Goal: Task Accomplishment & Management: Complete application form

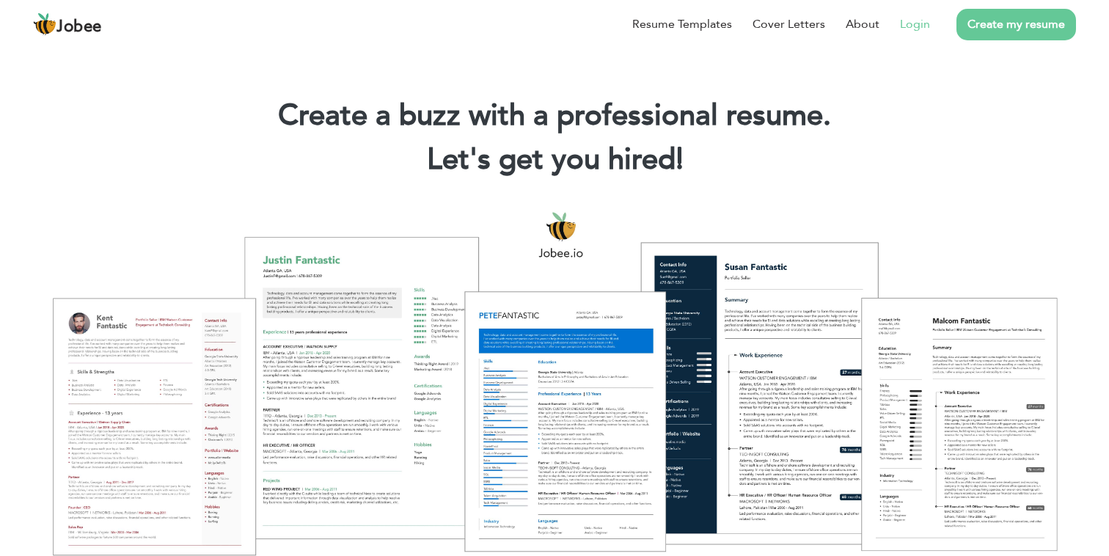
click at [917, 25] on link "Login" at bounding box center [915, 24] width 30 height 18
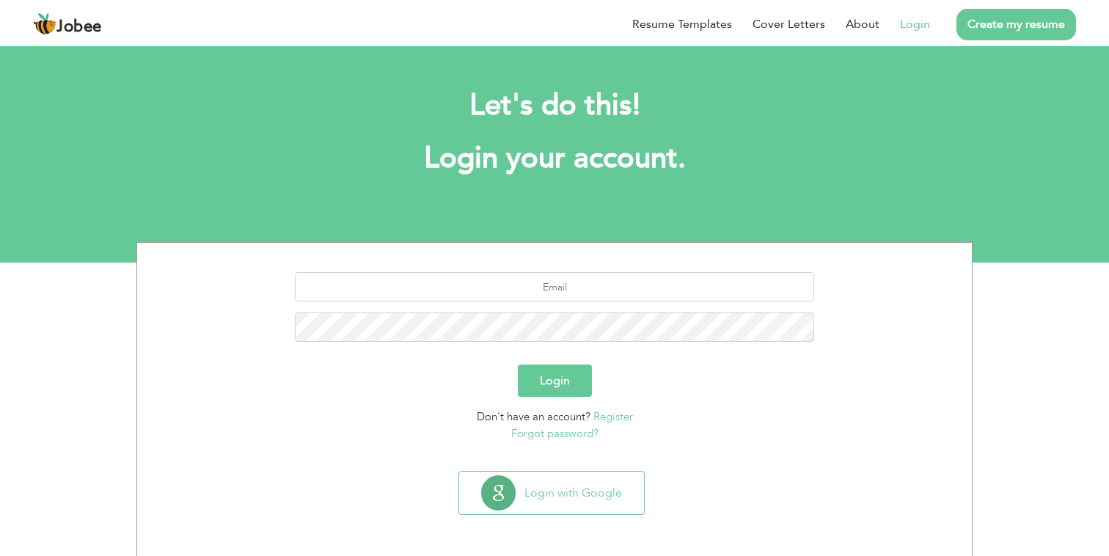
scroll to position [1, 0]
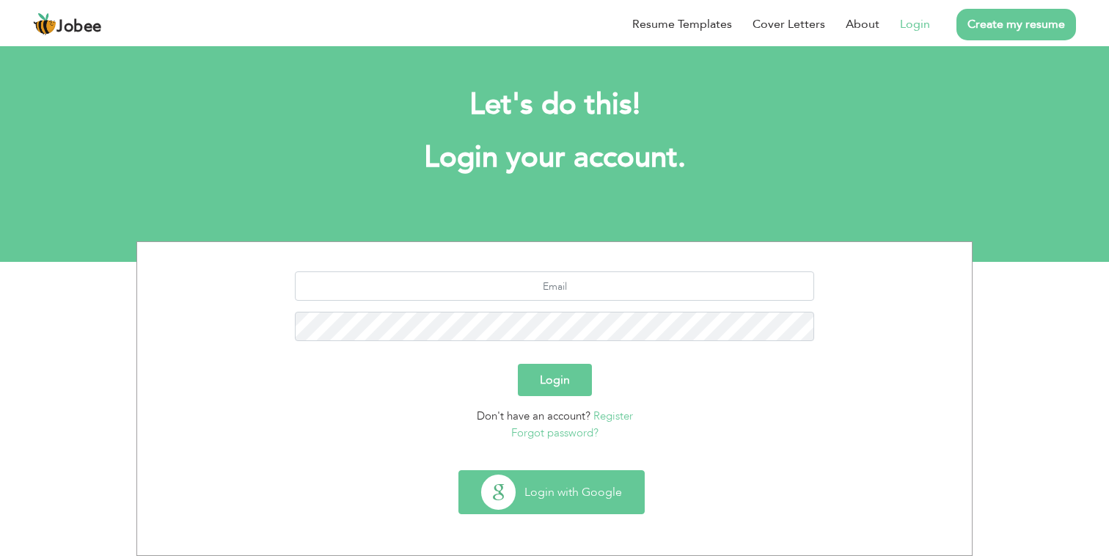
click at [533, 494] on button "Login with Google" at bounding box center [551, 492] width 185 height 43
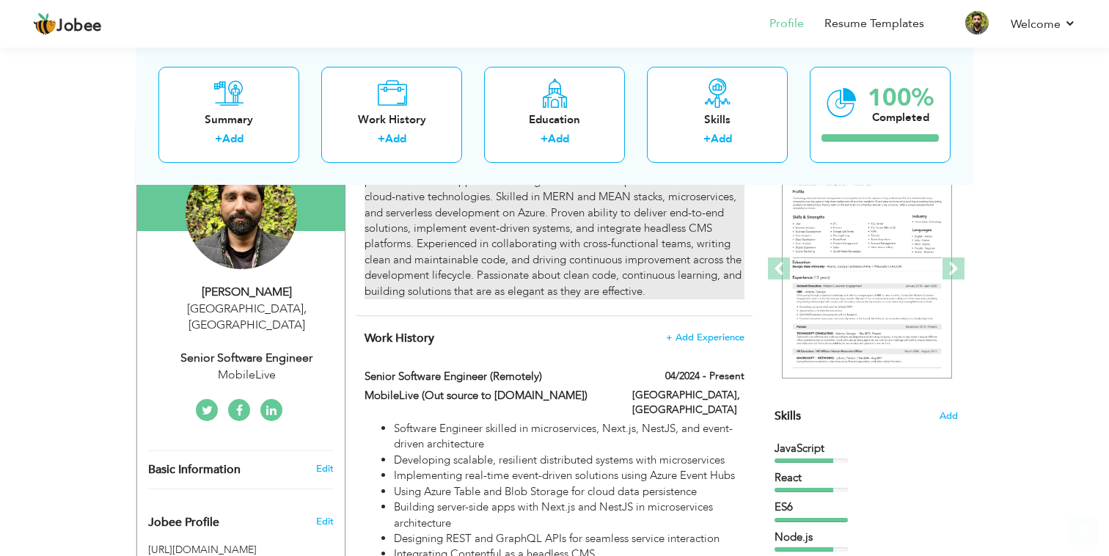
scroll to position [174, 0]
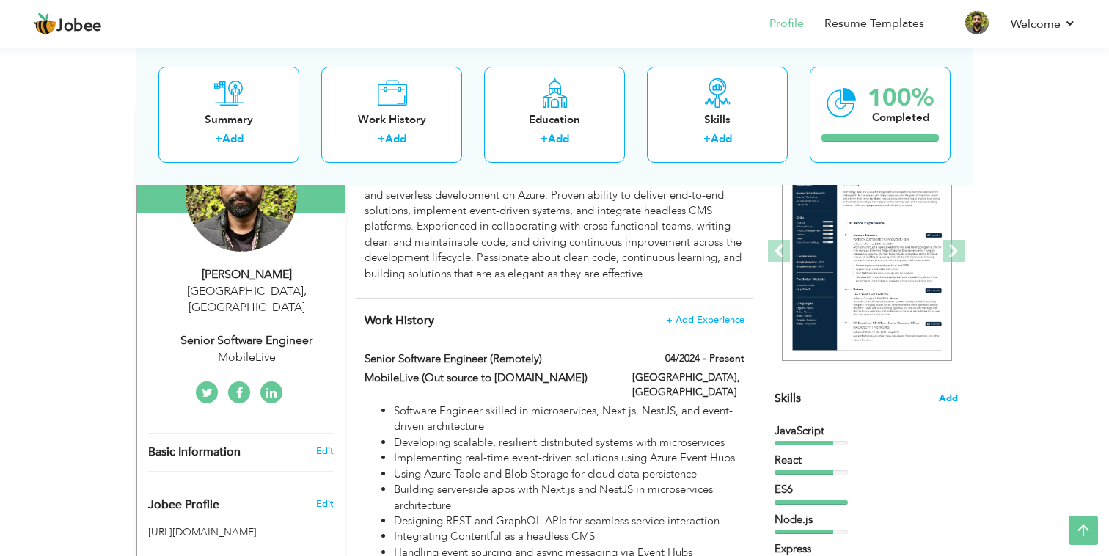
click at [951, 394] on span "Add" at bounding box center [948, 399] width 19 height 14
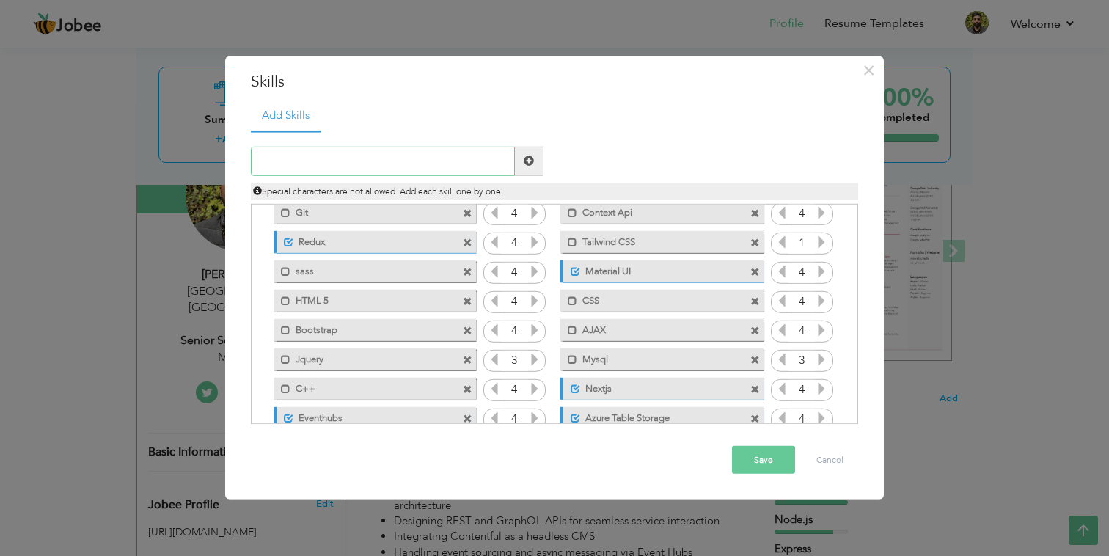
scroll to position [361, 0]
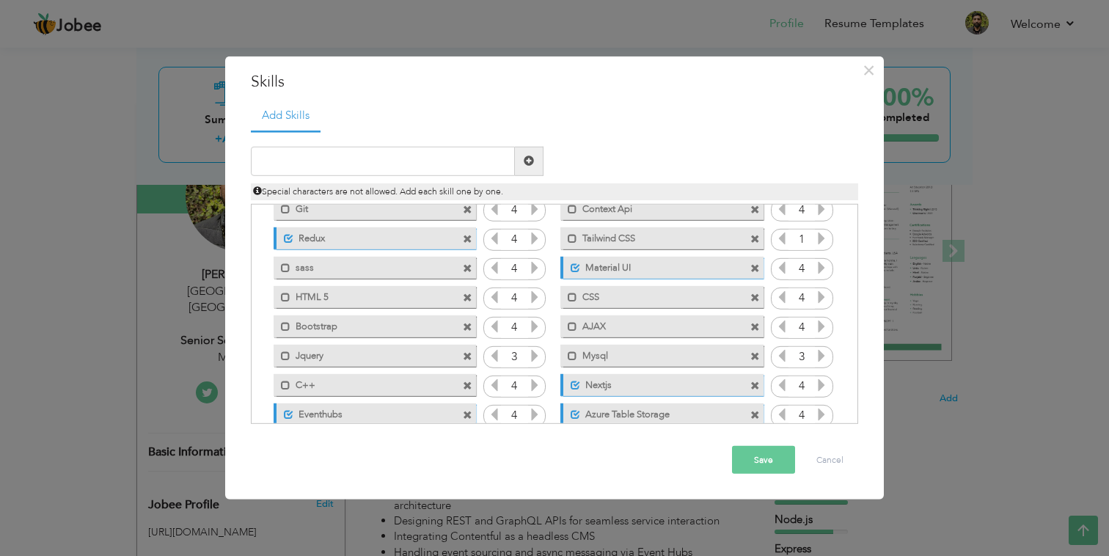
click at [468, 294] on span at bounding box center [468, 298] width 10 height 10
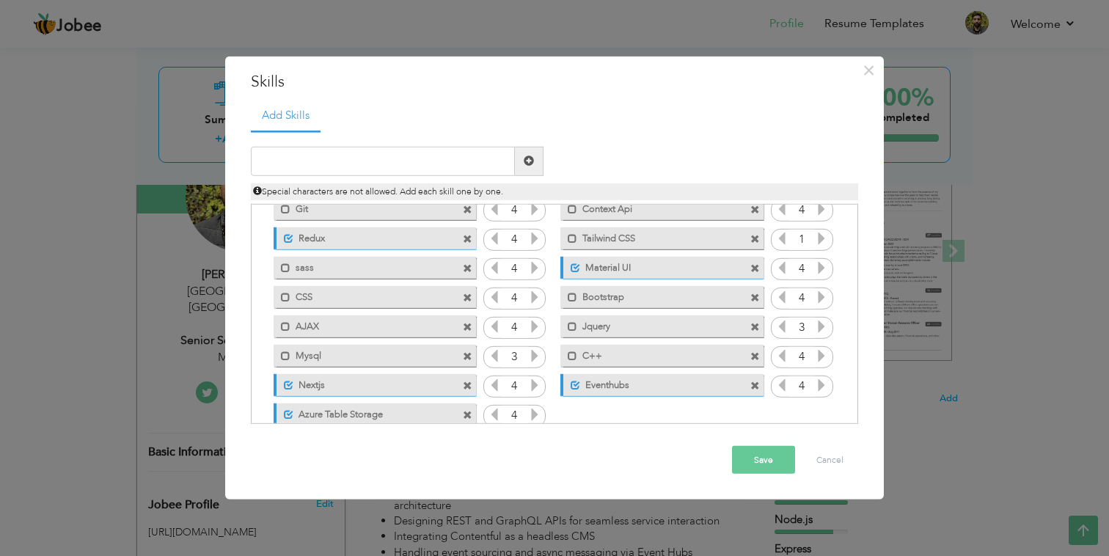
click at [469, 326] on span at bounding box center [468, 328] width 10 height 10
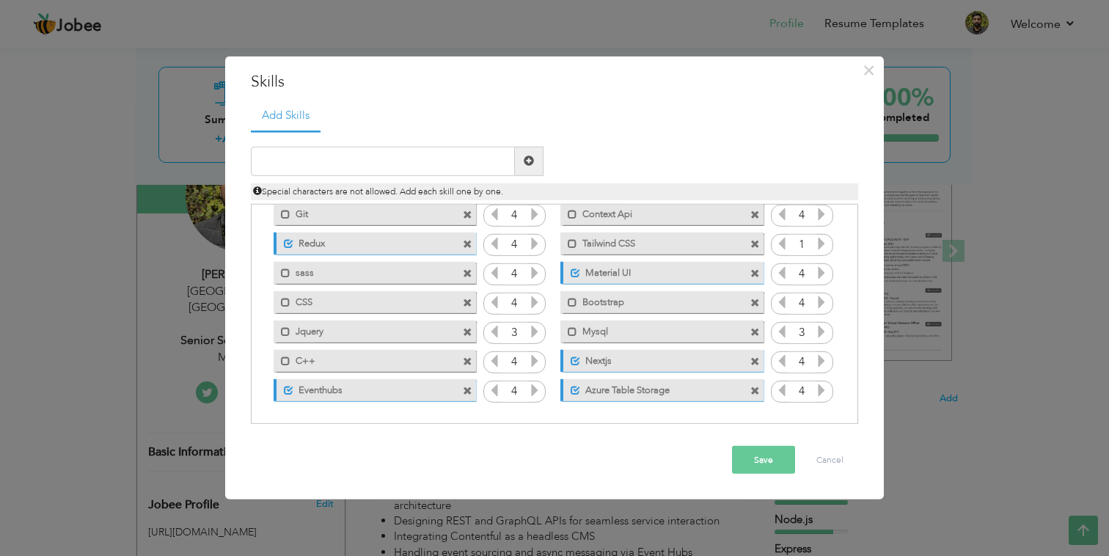
scroll to position [356, 0]
click at [466, 299] on span at bounding box center [468, 304] width 10 height 10
click at [752, 303] on span at bounding box center [755, 304] width 10 height 10
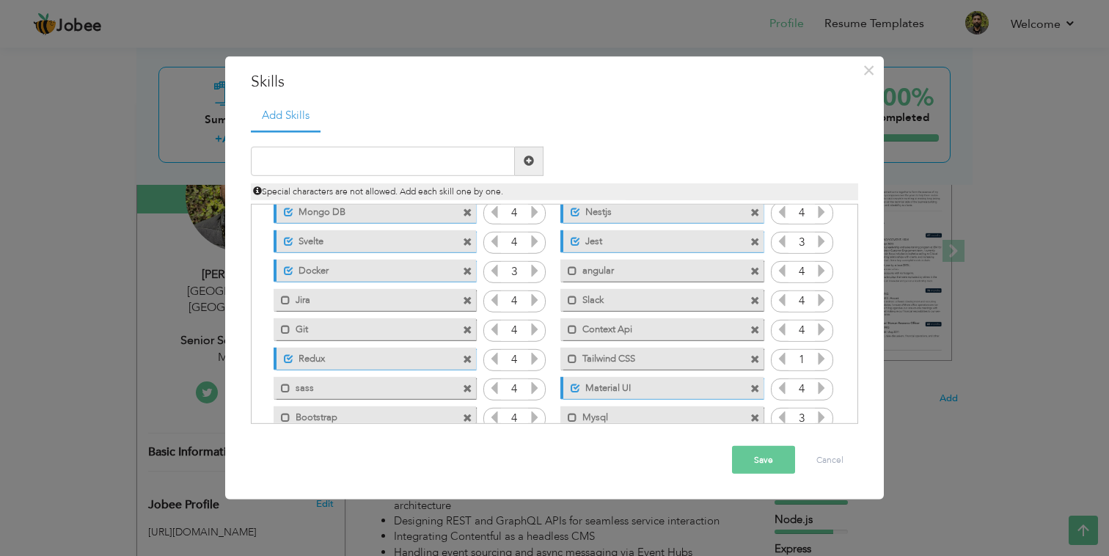
scroll to position [238, 0]
click at [466, 302] on span at bounding box center [468, 304] width 10 height 10
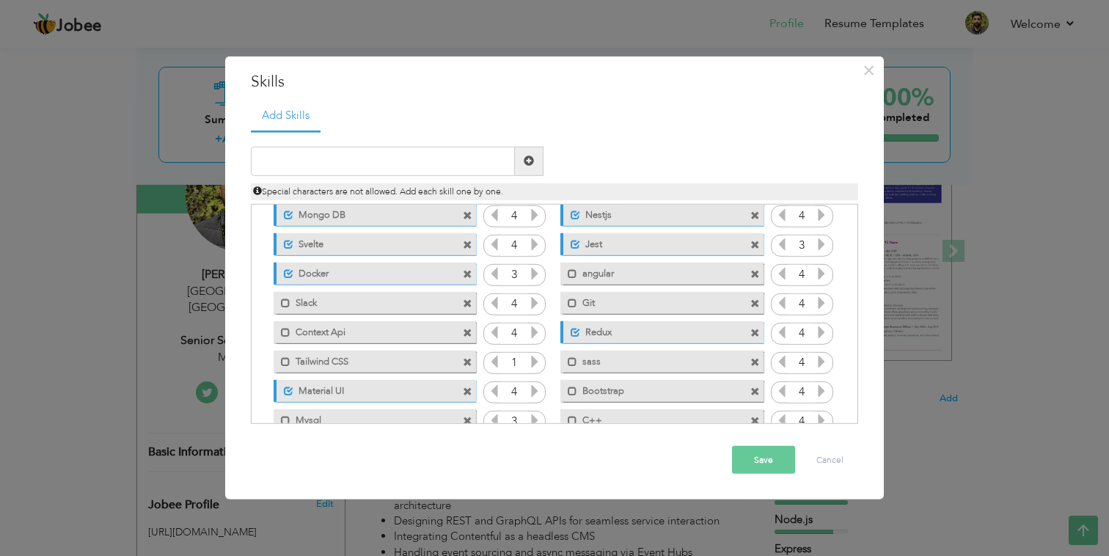
click at [466, 301] on span at bounding box center [468, 304] width 10 height 10
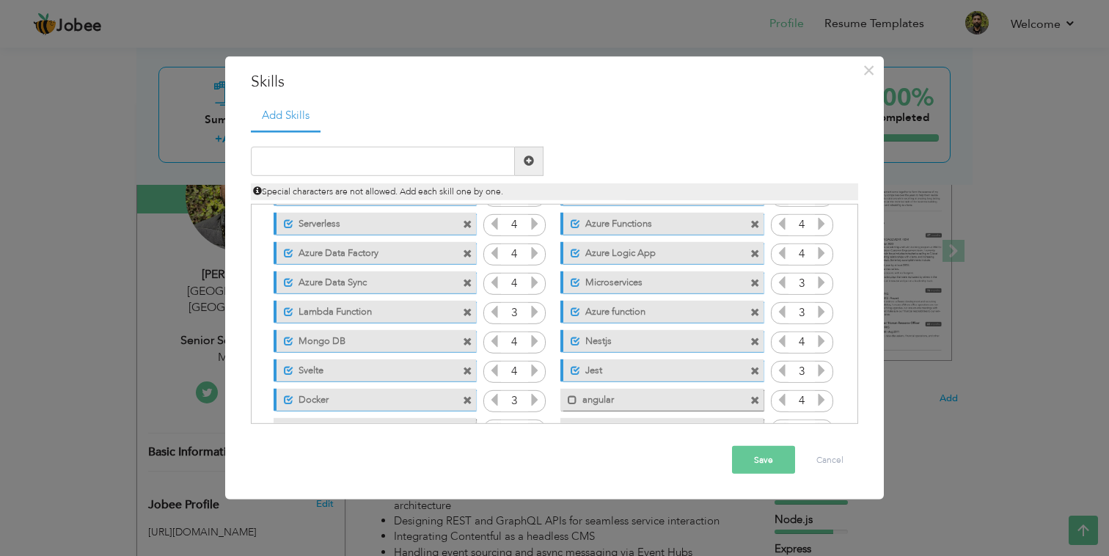
scroll to position [0, 0]
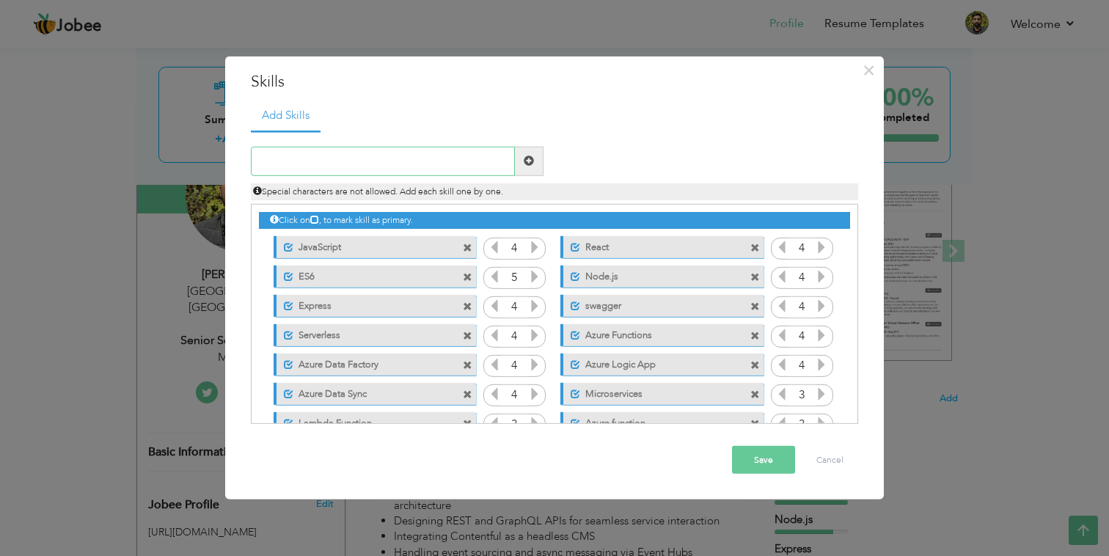
click at [388, 162] on input "text" at bounding box center [383, 161] width 264 height 29
type input "AWS"
click at [531, 160] on span at bounding box center [529, 160] width 10 height 10
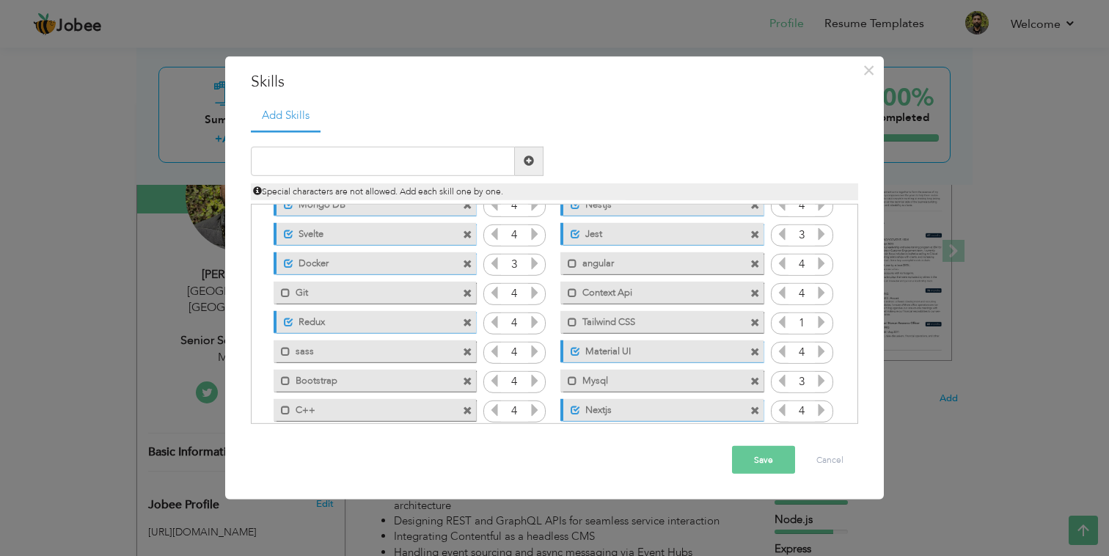
scroll to position [326, 0]
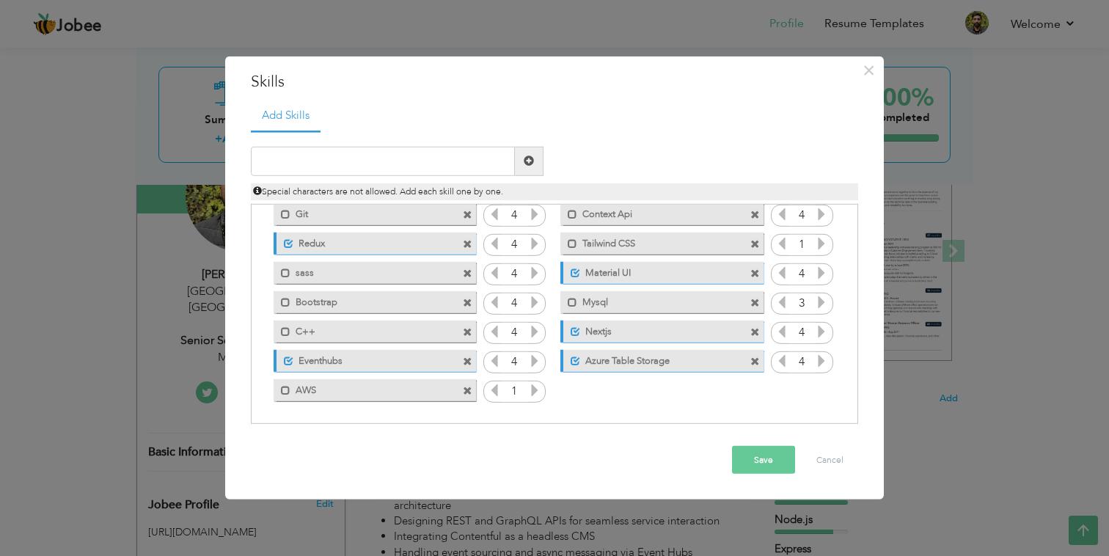
click at [533, 389] on icon at bounding box center [534, 390] width 13 height 13
click at [286, 389] on span at bounding box center [286, 391] width 10 height 10
click at [764, 457] on button "Save" at bounding box center [763, 460] width 63 height 28
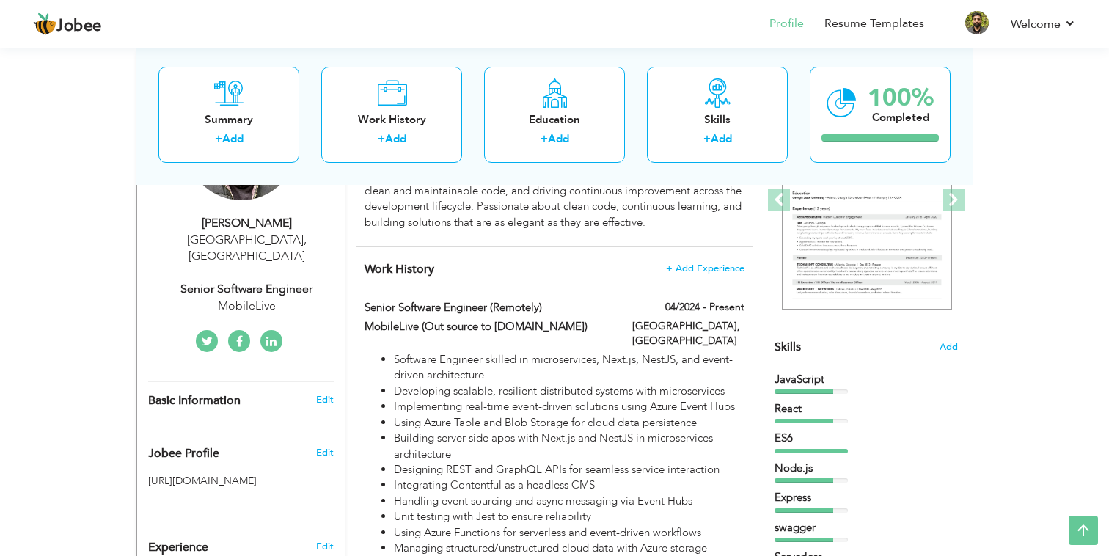
scroll to position [224, 0]
click at [951, 343] on span "Add" at bounding box center [948, 349] width 19 height 14
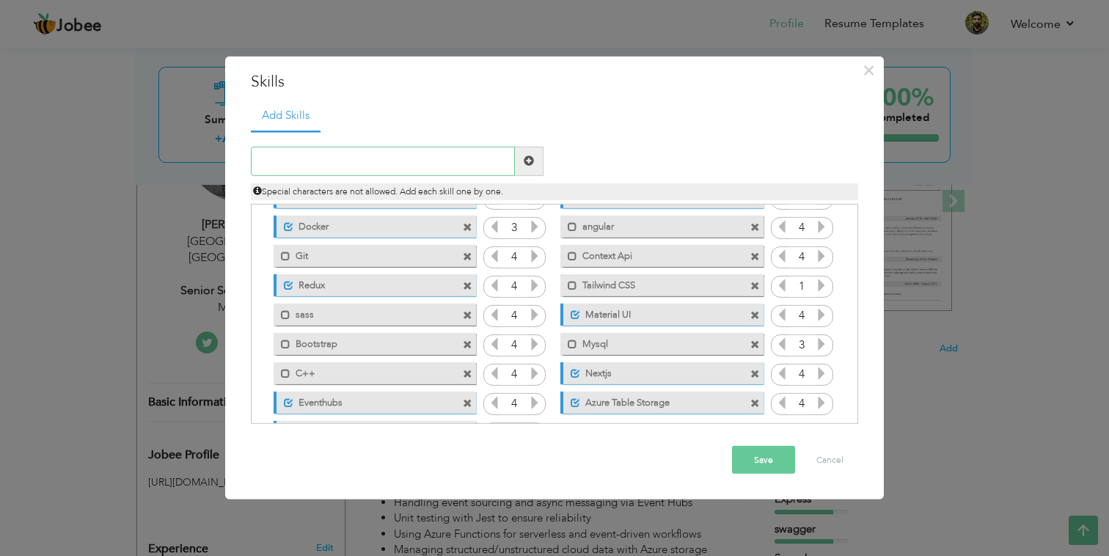
scroll to position [326, 0]
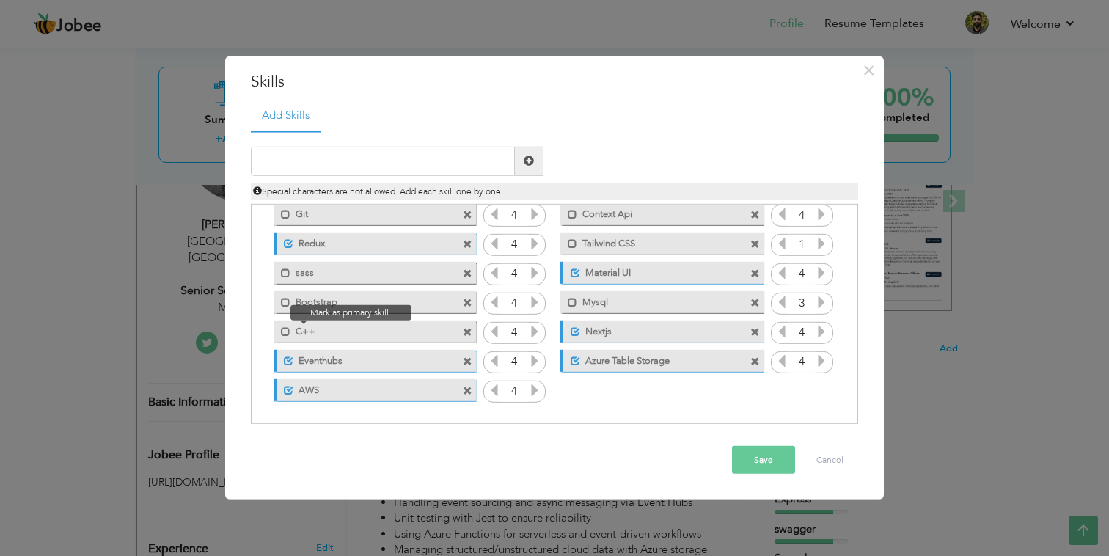
drag, startPoint x: 279, startPoint y: 392, endPoint x: 277, endPoint y: 329, distance: 62.4
click at [277, 329] on div "Click on , to mark skill as primary. Unmark as primary skill. JavaScript 4 Reac…" at bounding box center [554, 141] width 591 height 527
click at [838, 458] on button "Cancel" at bounding box center [830, 460] width 56 height 28
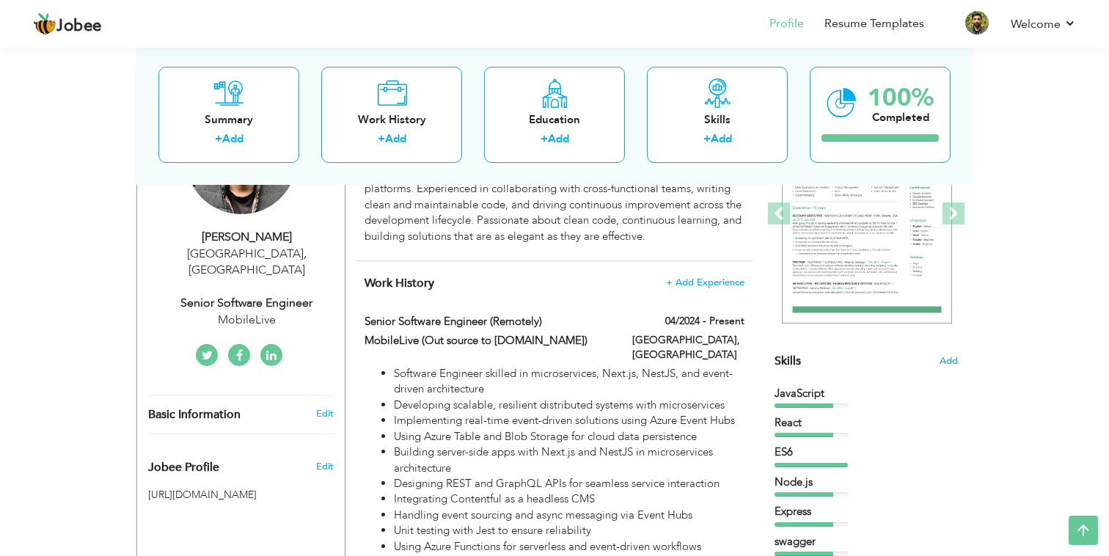
scroll to position [0, 0]
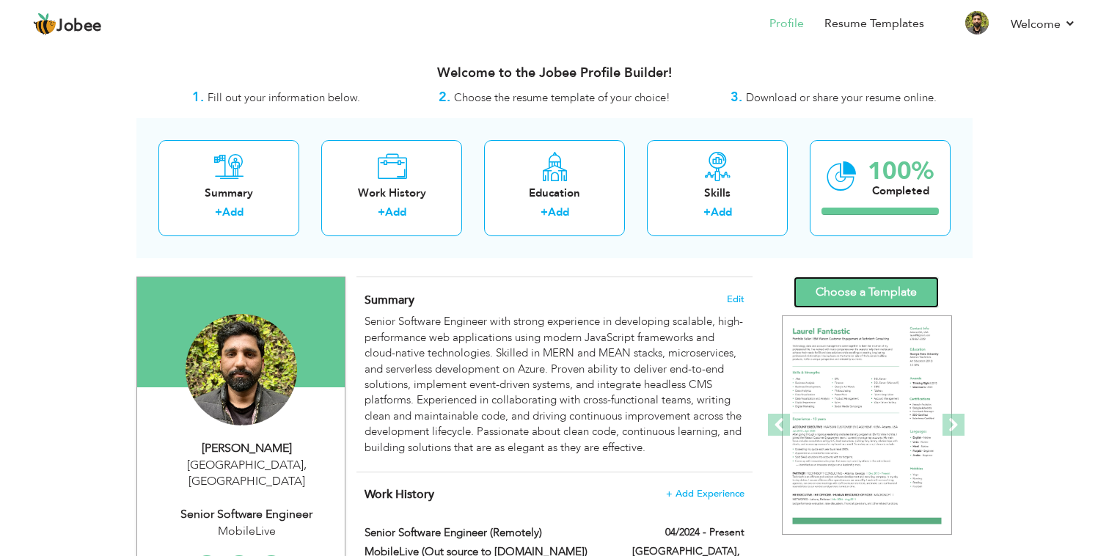
click at [851, 290] on link "Choose a Template" at bounding box center [866, 293] width 145 height 32
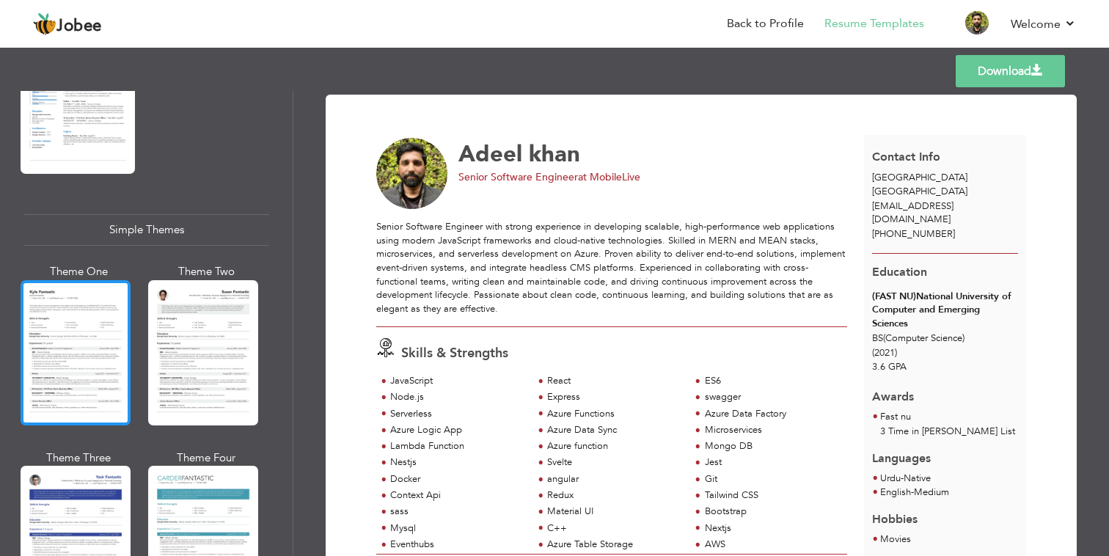
scroll to position [2461, 0]
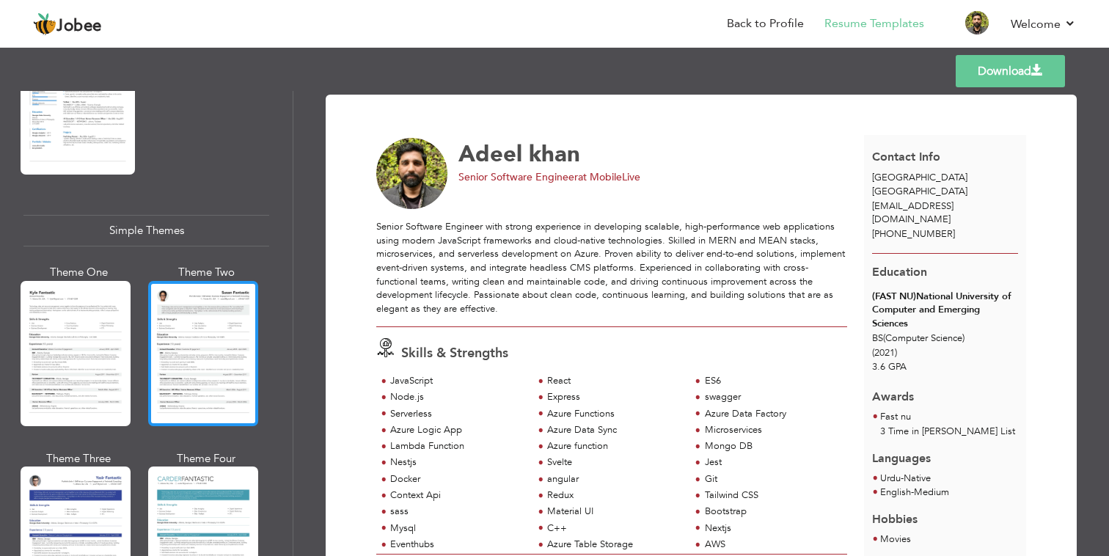
click at [178, 343] on div at bounding box center [203, 353] width 110 height 145
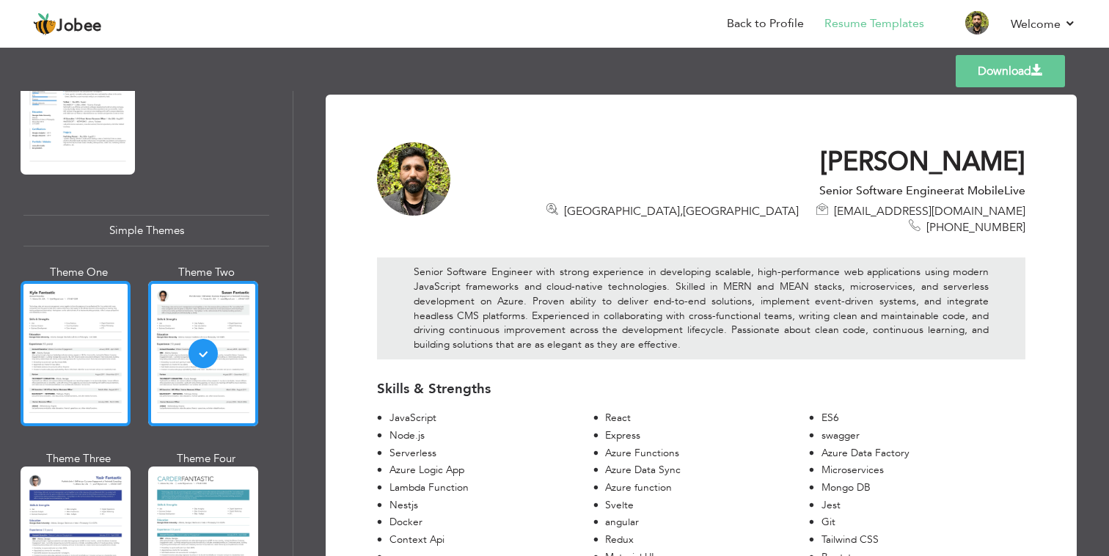
click at [87, 328] on div at bounding box center [76, 353] width 110 height 145
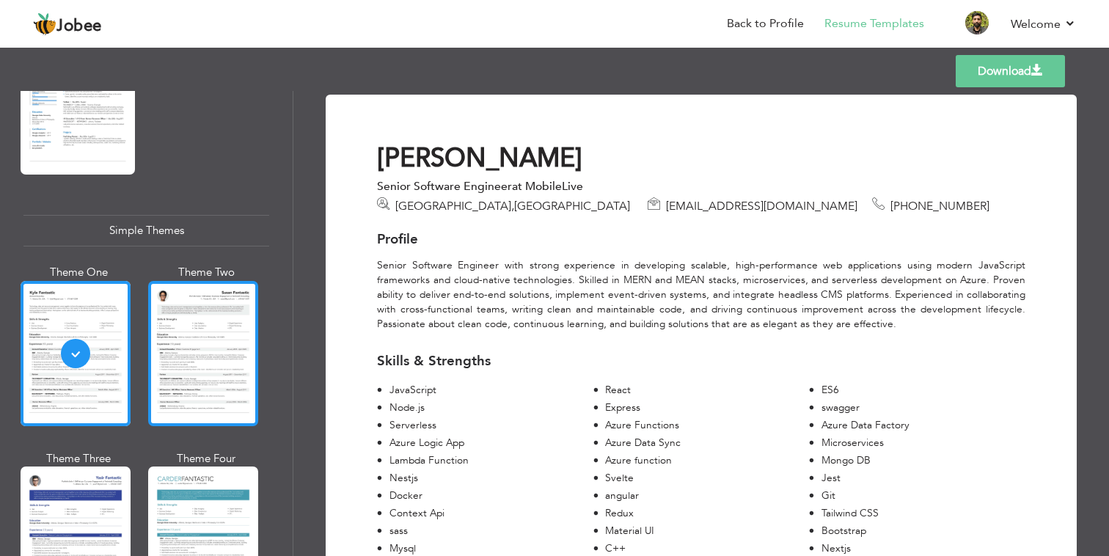
click at [177, 322] on div at bounding box center [203, 353] width 110 height 145
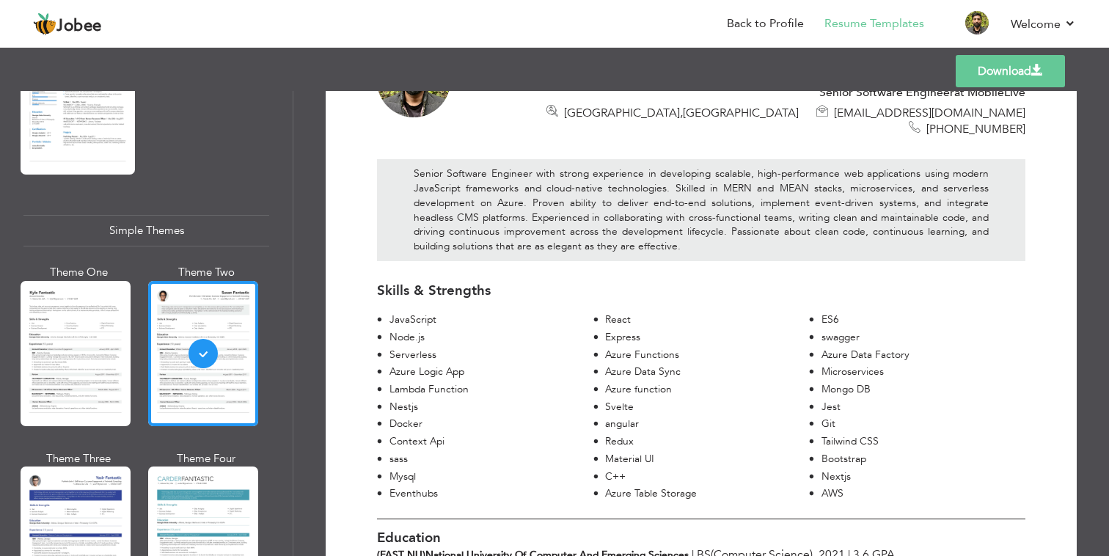
scroll to position [106, 0]
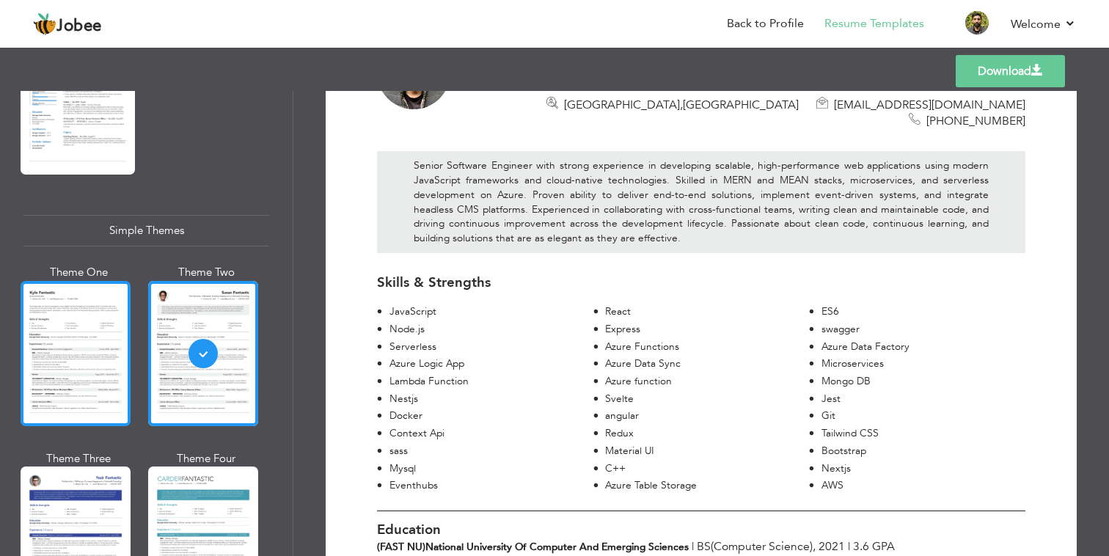
click at [117, 319] on div at bounding box center [76, 353] width 110 height 145
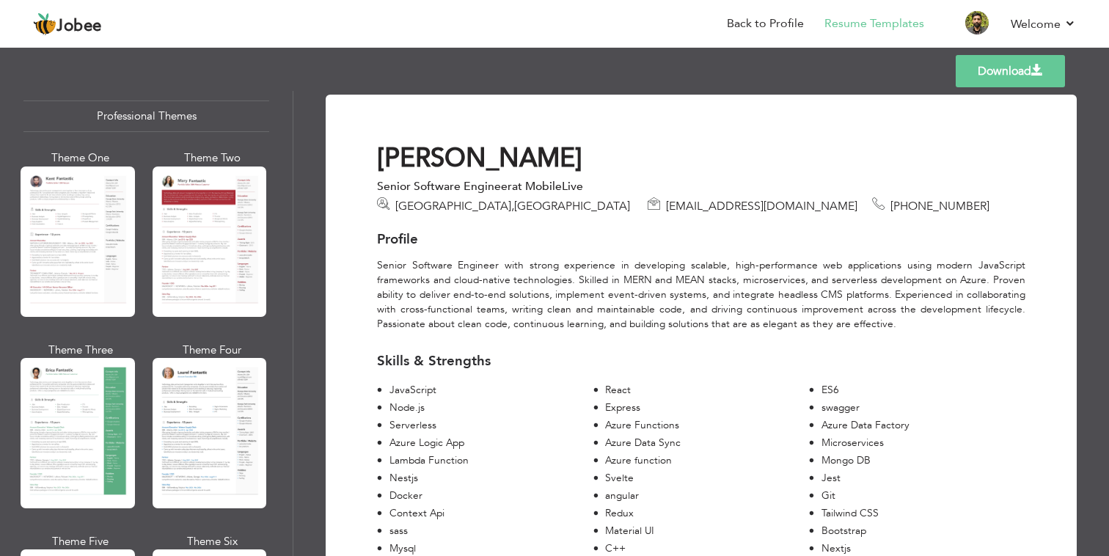
scroll to position [0, 0]
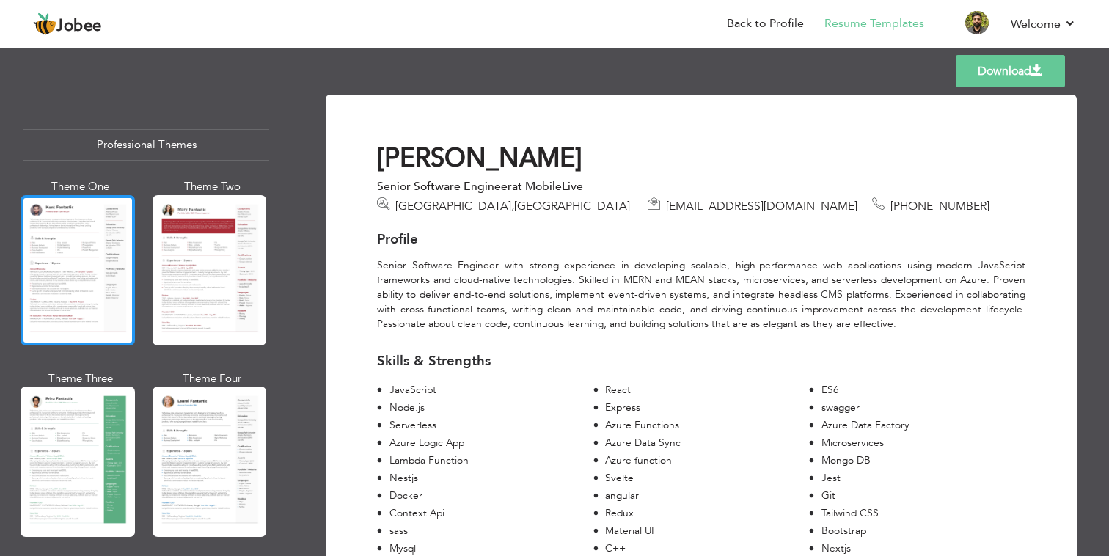
click at [96, 264] on div at bounding box center [78, 270] width 114 height 150
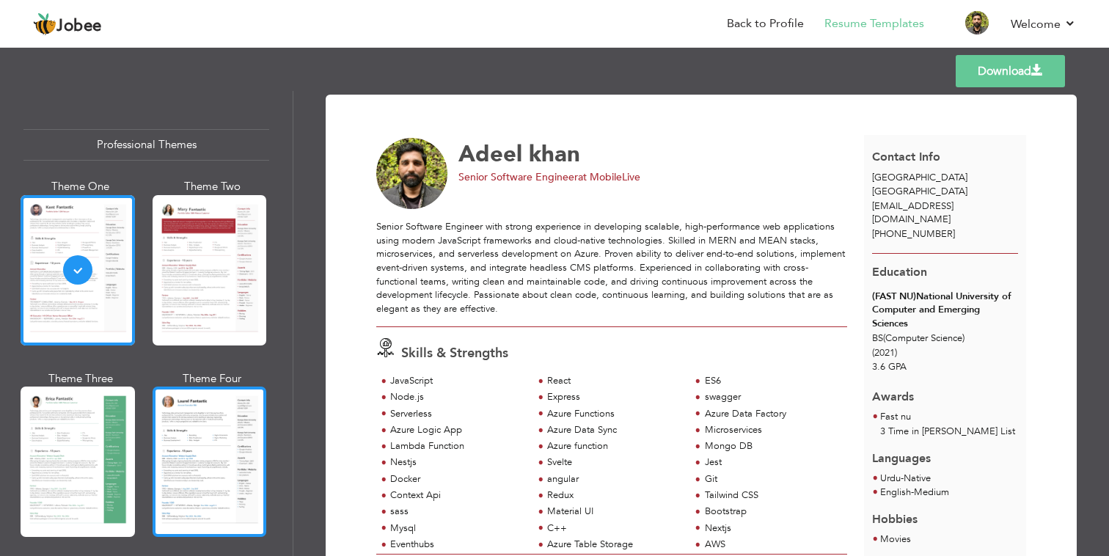
click at [208, 430] on div at bounding box center [210, 462] width 114 height 150
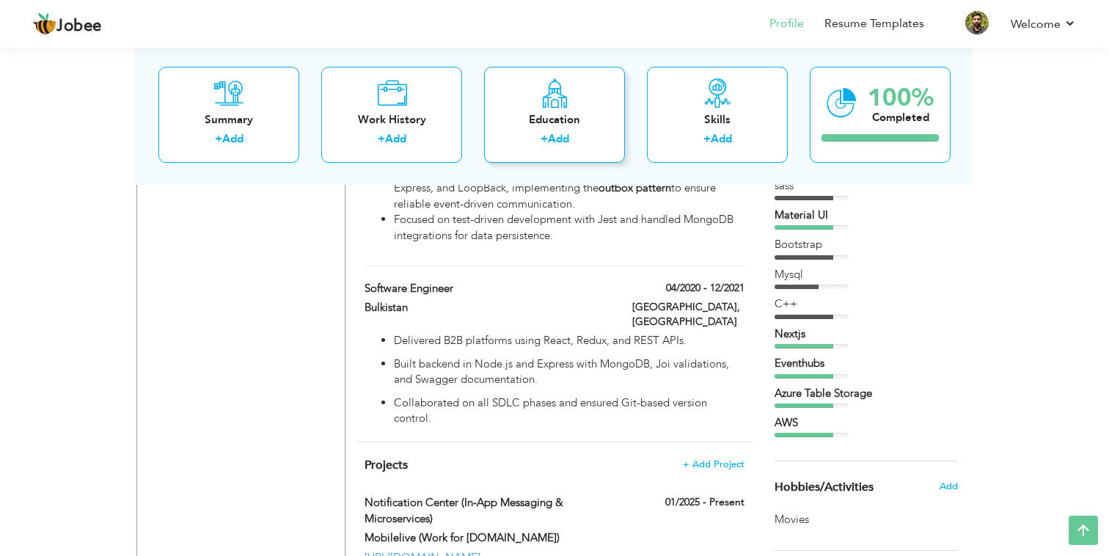
scroll to position [1146, 0]
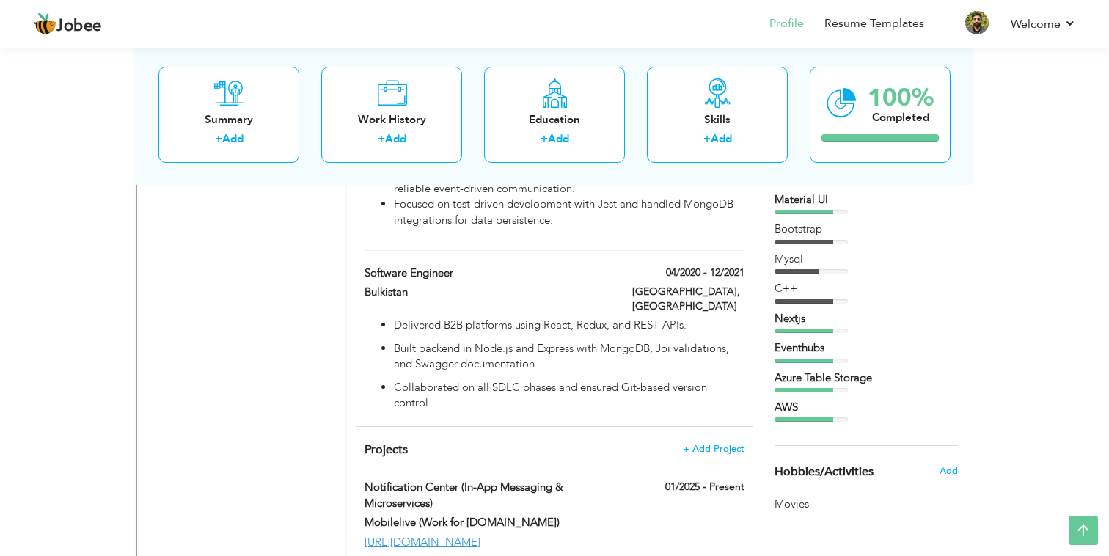
click at [795, 405] on div "AWS" at bounding box center [866, 407] width 183 height 15
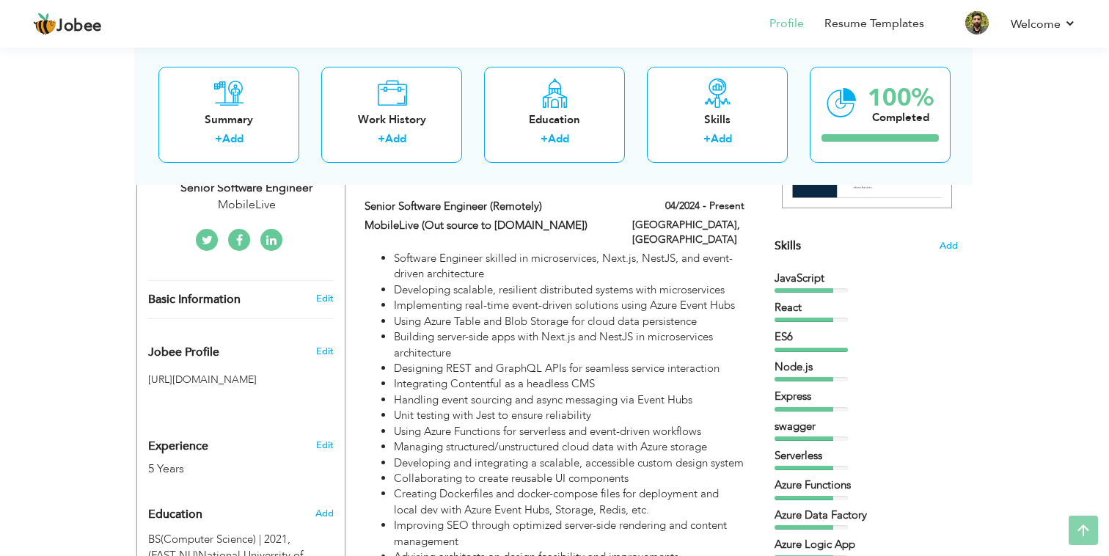
scroll to position [341, 0]
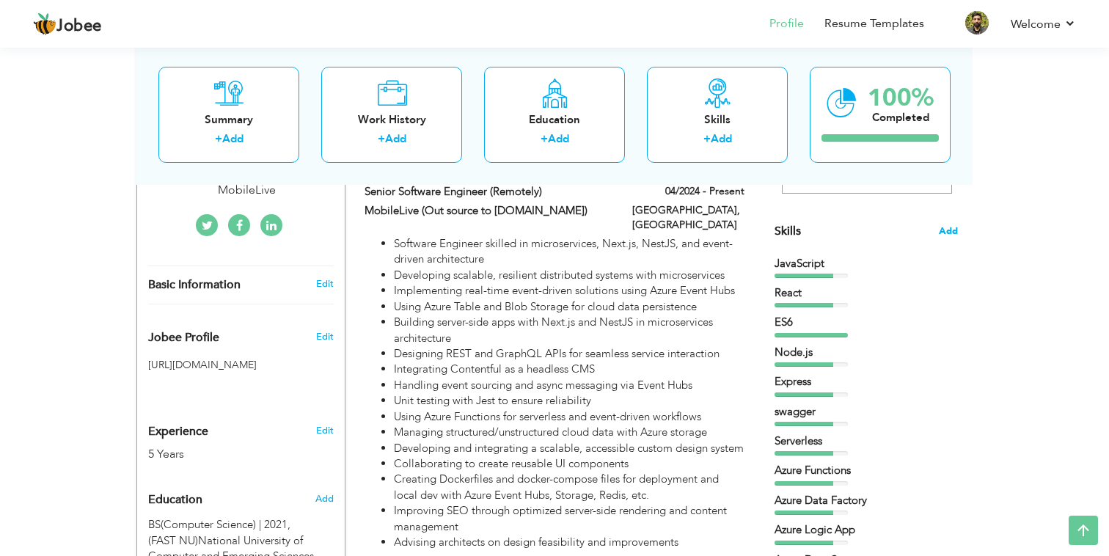
click at [952, 233] on span "Add" at bounding box center [948, 231] width 19 height 14
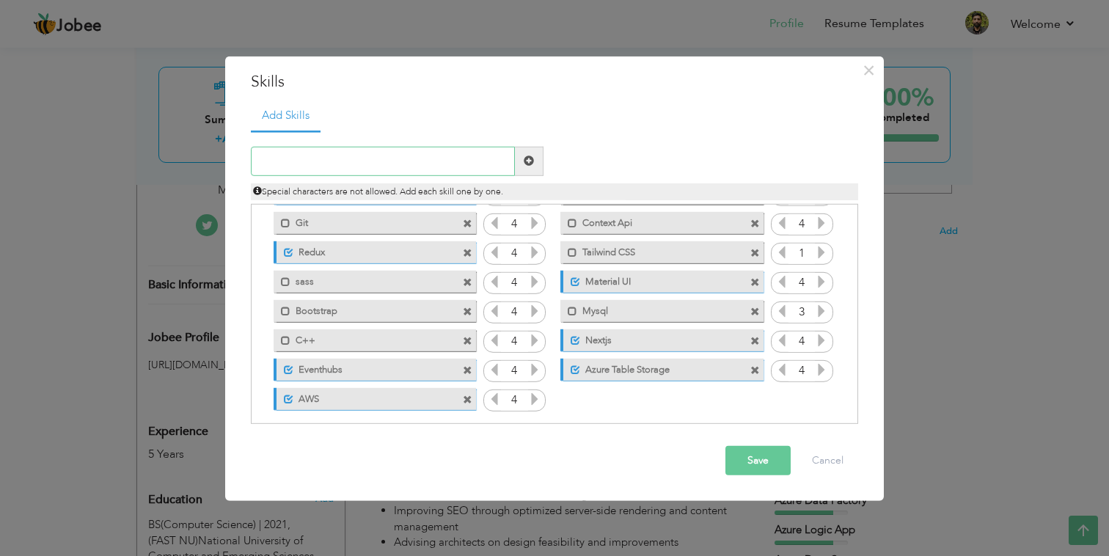
scroll to position [326, 0]
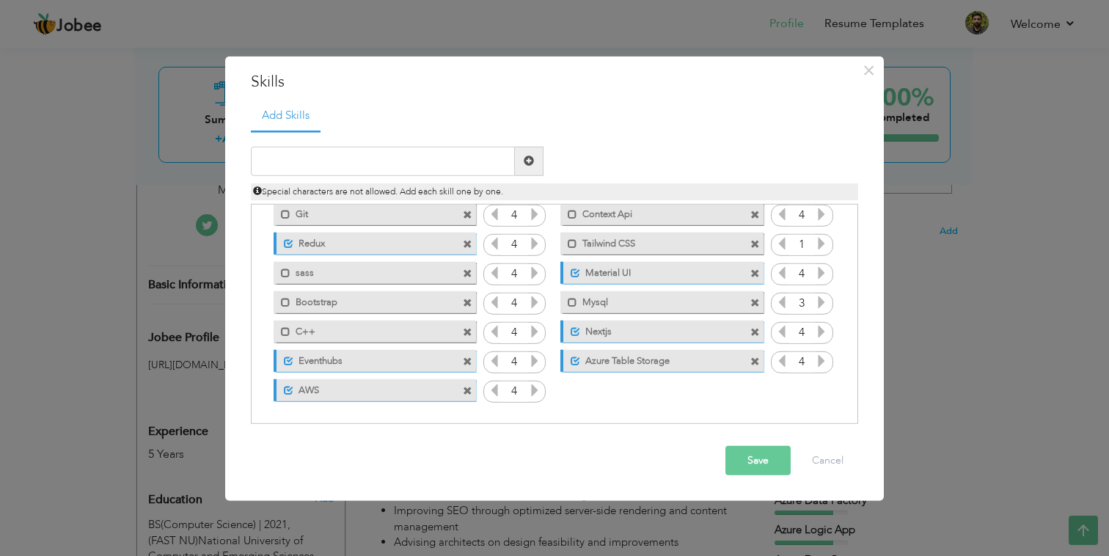
drag, startPoint x: 277, startPoint y: 387, endPoint x: 260, endPoint y: 326, distance: 64.1
click at [260, 326] on div "Click on , to mark skill as primary. Unmark as primary skill. JavaScript 4 Reac…" at bounding box center [554, 141] width 591 height 527
drag, startPoint x: 542, startPoint y: 393, endPoint x: 538, endPoint y: 301, distance: 92.5
click at [538, 301] on div "Click on , to mark skill as primary. Unmark as primary skill. JavaScript 4 Reac…" at bounding box center [554, 141] width 591 height 527
click at [828, 458] on button "Cancel" at bounding box center [827, 460] width 61 height 29
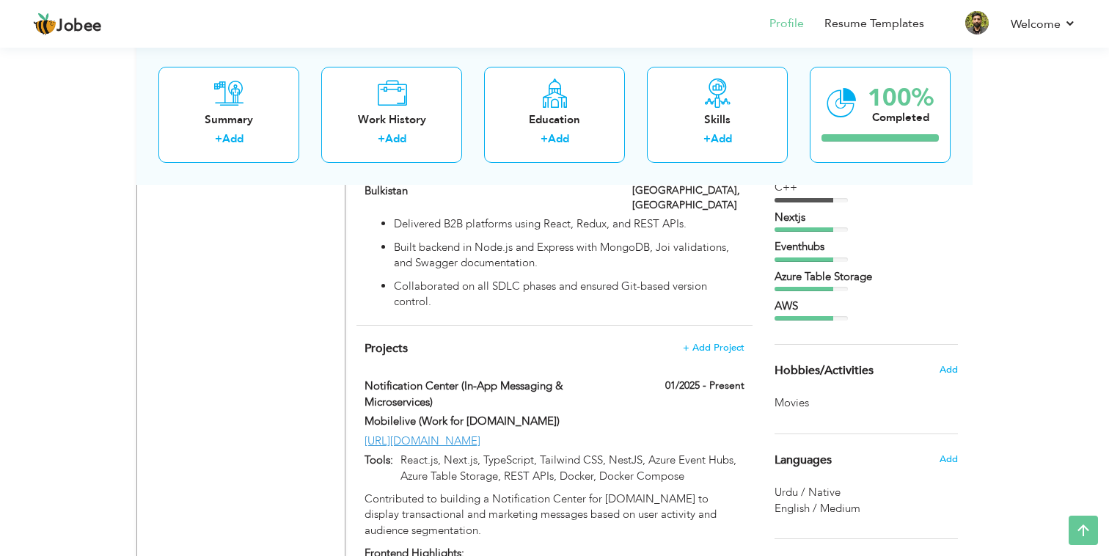
scroll to position [1171, 0]
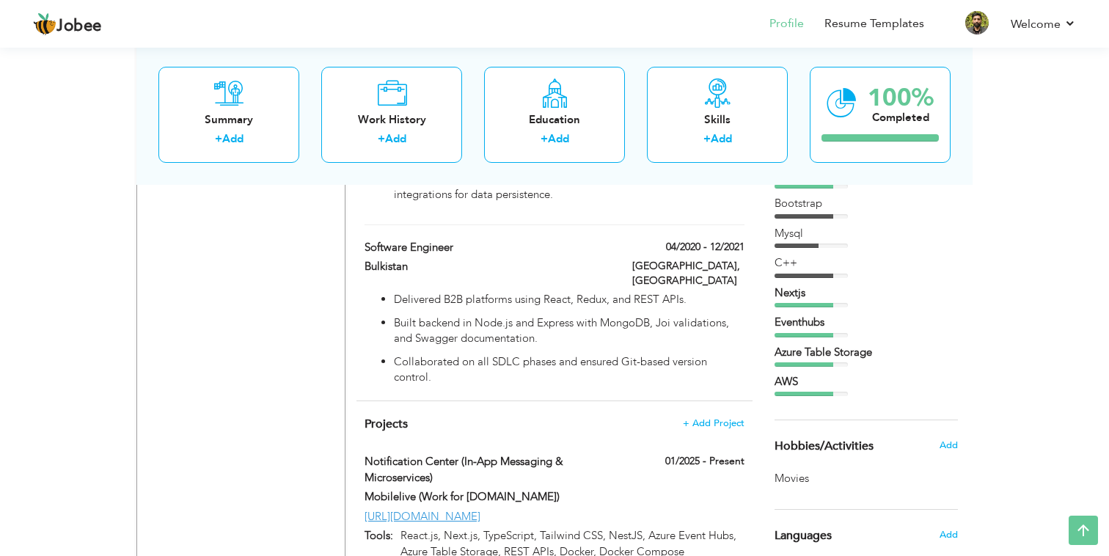
click at [780, 389] on div "AWS" at bounding box center [866, 381] width 183 height 15
drag, startPoint x: 780, startPoint y: 389, endPoint x: 784, endPoint y: 224, distance: 165.1
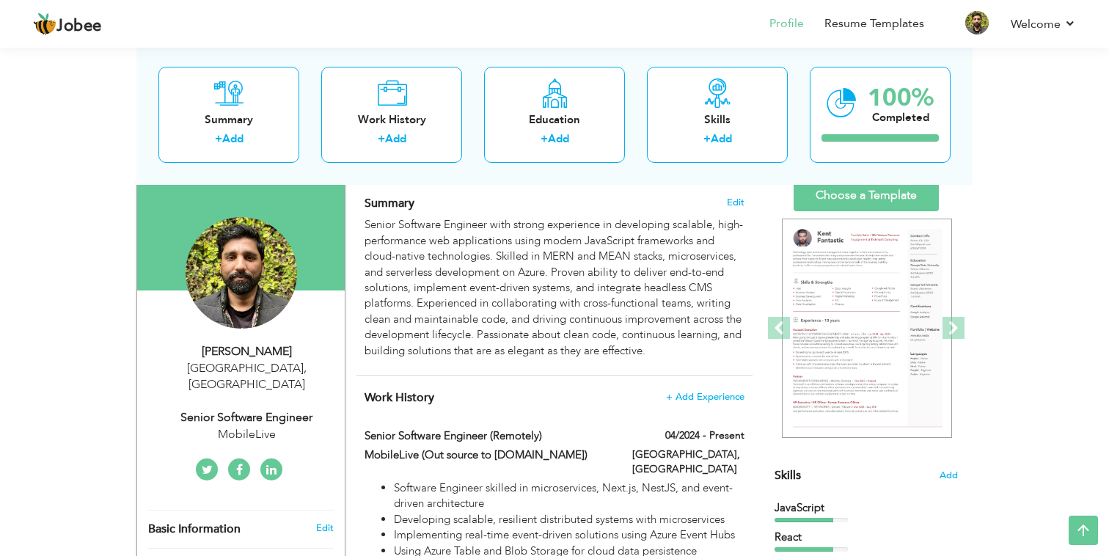
scroll to position [84, 0]
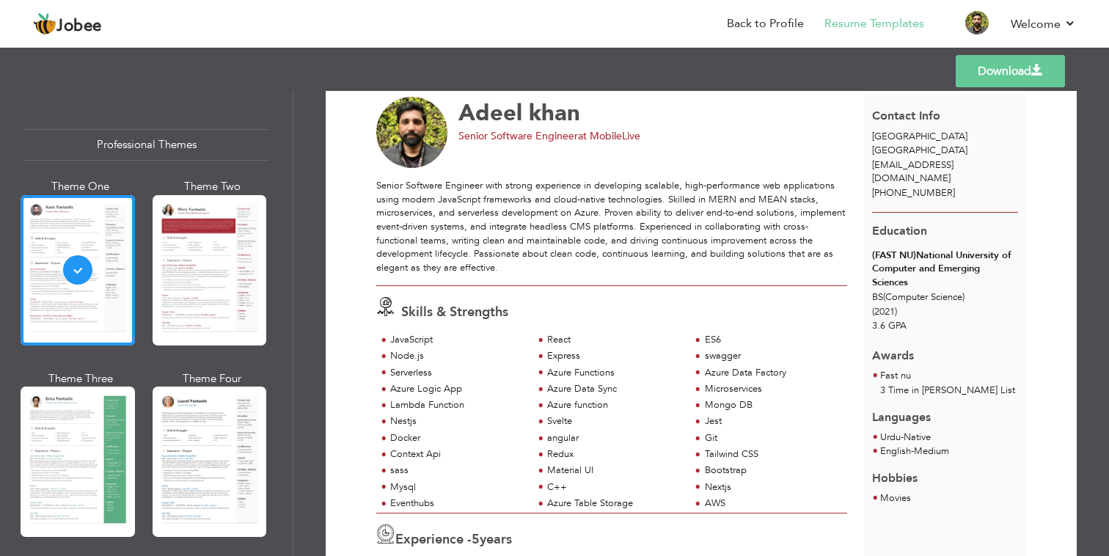
scroll to position [43, 0]
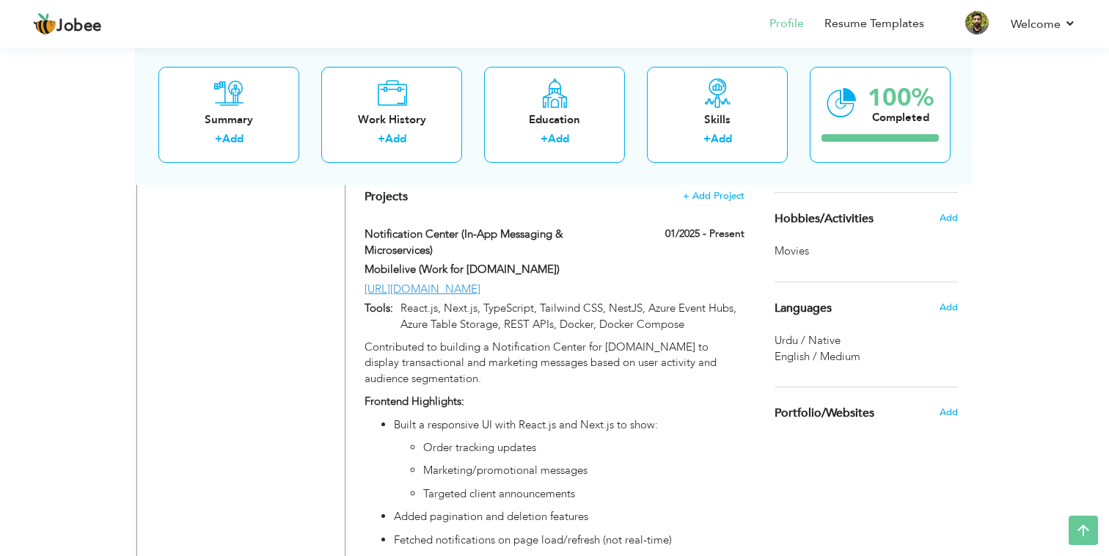
scroll to position [1397, 0]
click at [841, 411] on span "Portfolio/Websites" at bounding box center [825, 415] width 100 height 13
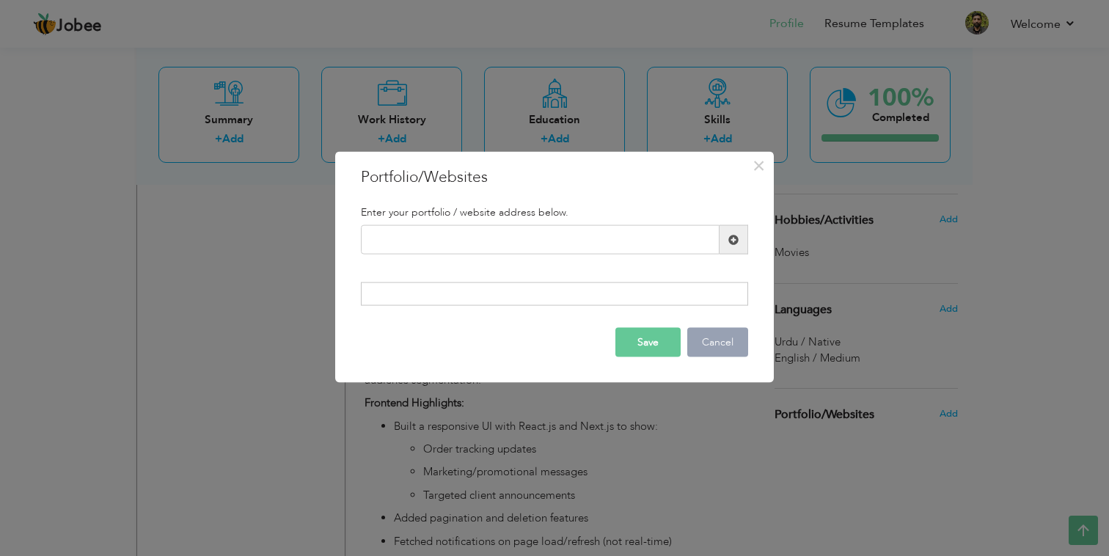
click at [717, 332] on button "Cancel" at bounding box center [717, 341] width 61 height 29
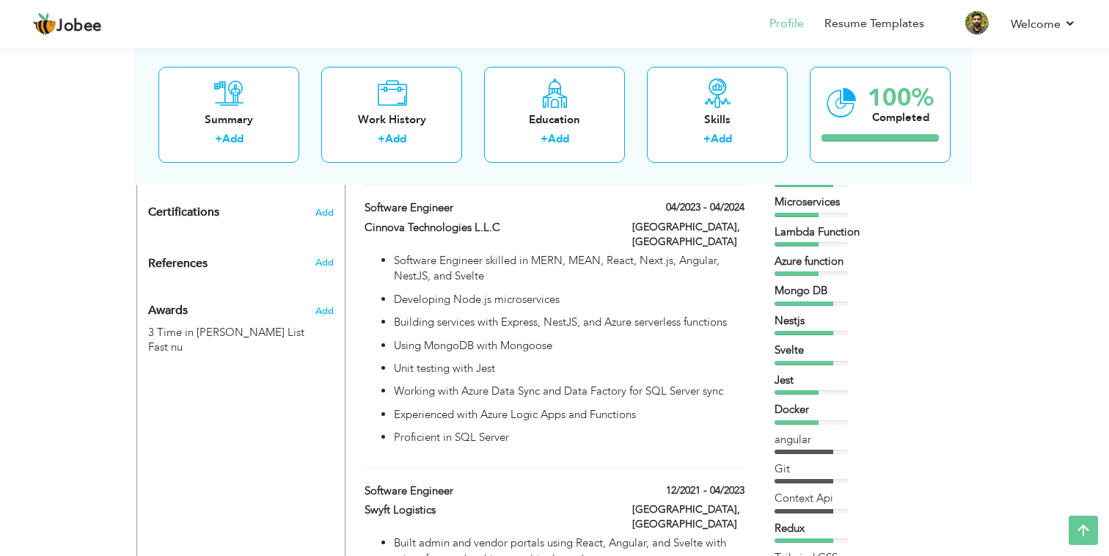
scroll to position [660, 0]
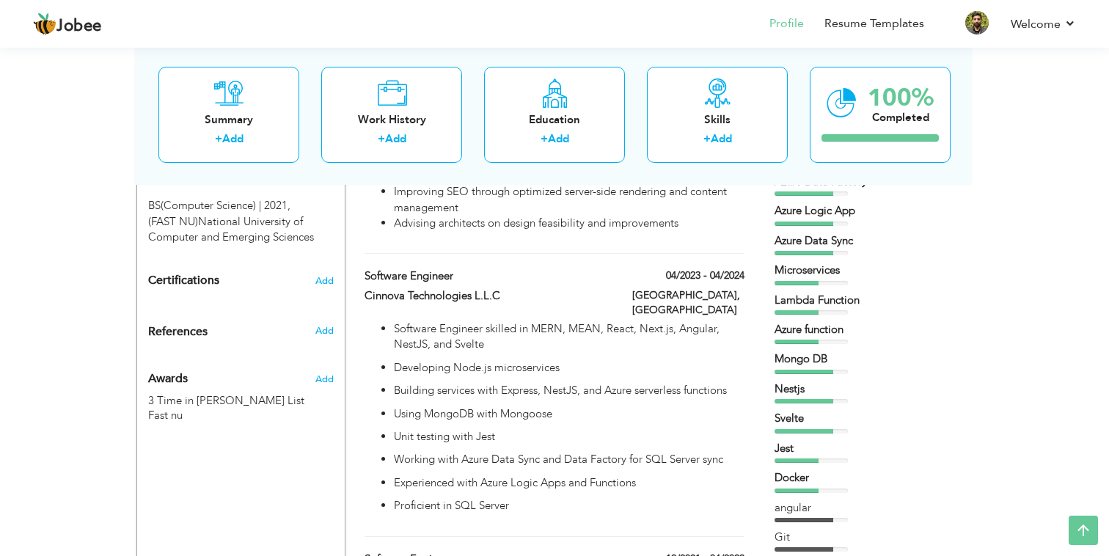
click at [794, 342] on div at bounding box center [797, 342] width 44 height 4
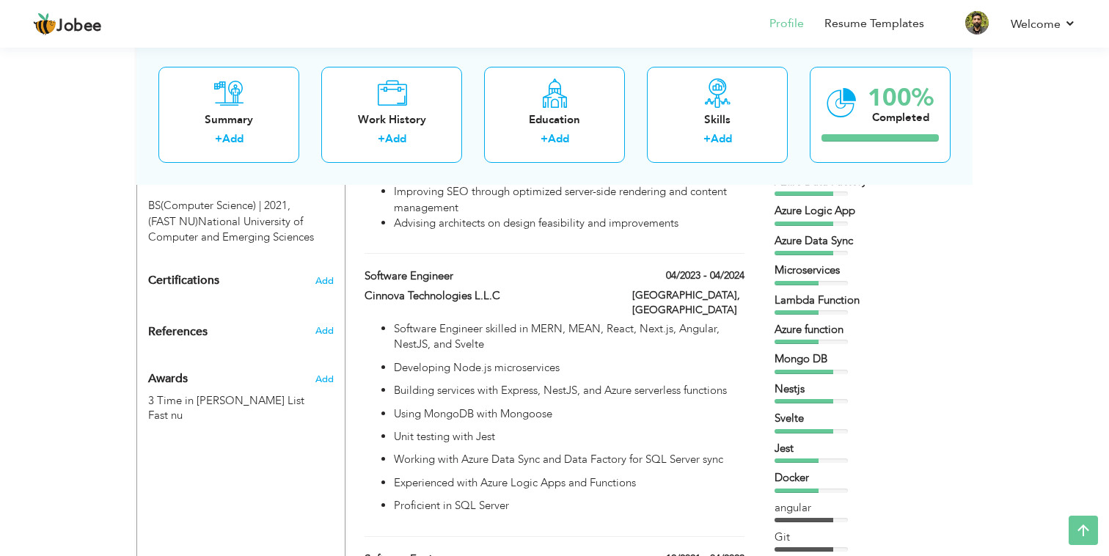
click at [794, 342] on div at bounding box center [797, 342] width 44 height 4
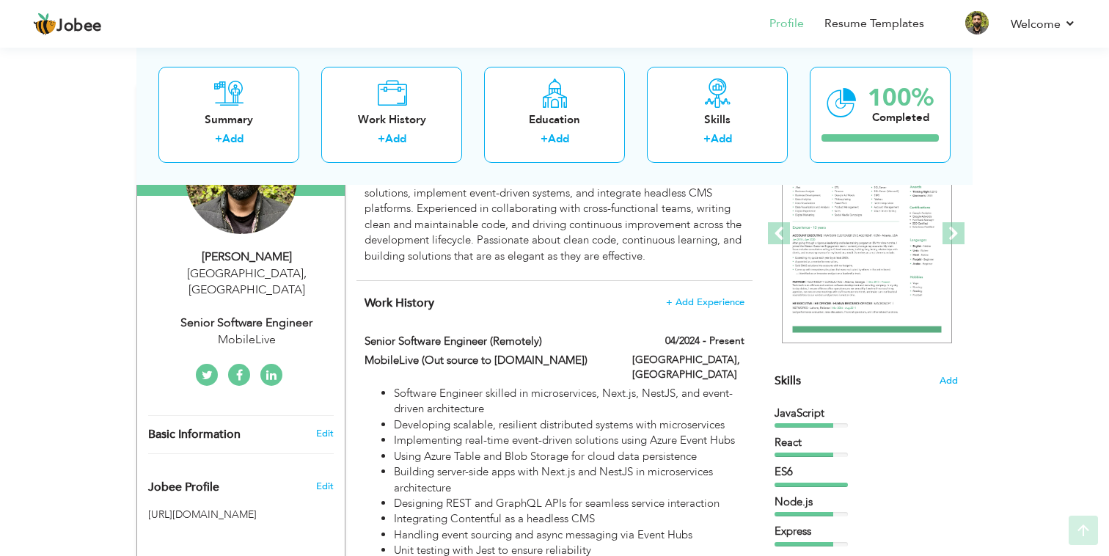
scroll to position [227, 0]
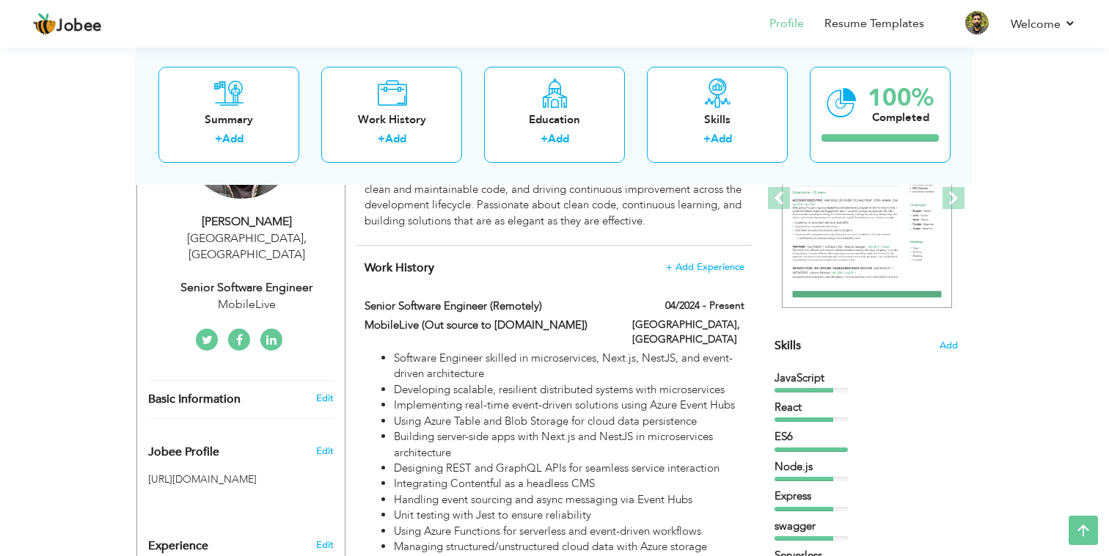
click at [953, 342] on span "Add" at bounding box center [948, 346] width 19 height 14
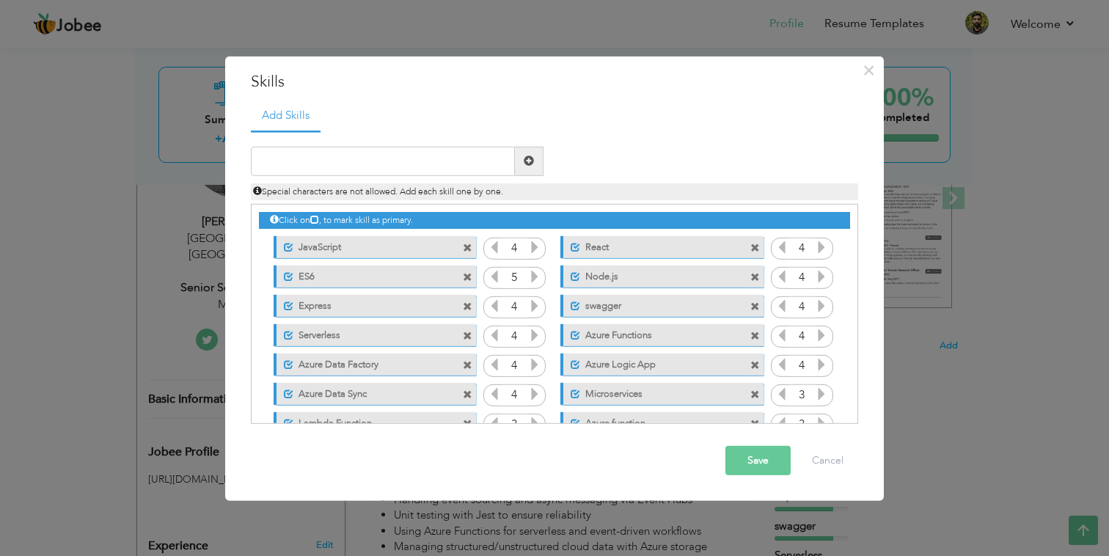
click at [314, 246] on label "JavaScript" at bounding box center [366, 245] width 146 height 18
click at [314, 246] on label "JavaScript" at bounding box center [364, 245] width 148 height 18
drag, startPoint x: 314, startPoint y: 246, endPoint x: 340, endPoint y: 347, distance: 103.9
click at [340, 348] on div "Click on , to mark skill as primary. Unmark as primary skill. JavaScript 4 Reac…" at bounding box center [554, 468] width 591 height 527
click at [412, 192] on span "Special characters are not allowed. Add each skill one by one." at bounding box center [378, 192] width 250 height 12
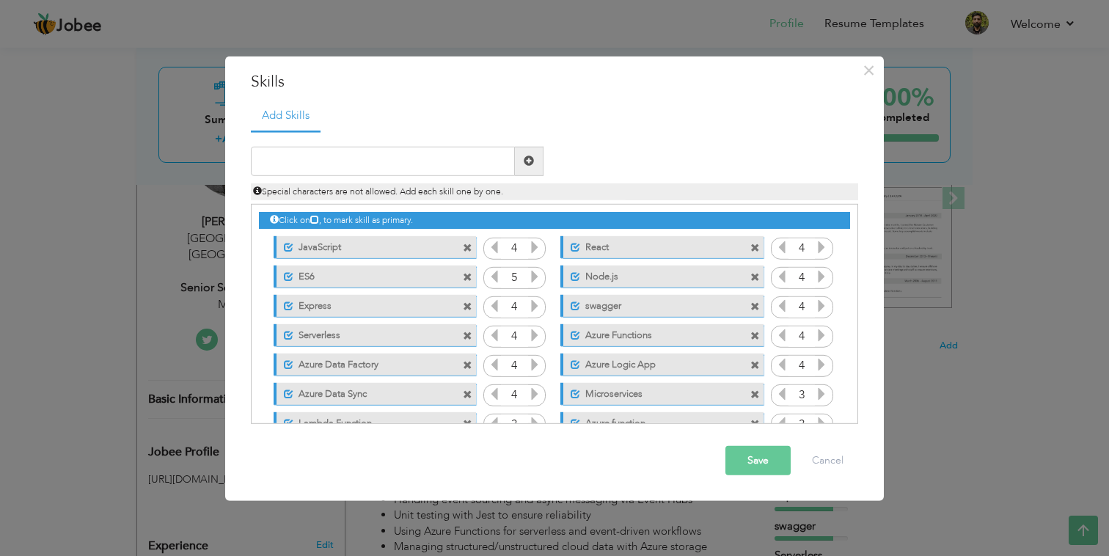
click at [412, 192] on span "Special characters are not allowed. Add each skill one by one." at bounding box center [378, 192] width 250 height 12
click at [837, 464] on button "Cancel" at bounding box center [827, 460] width 61 height 29
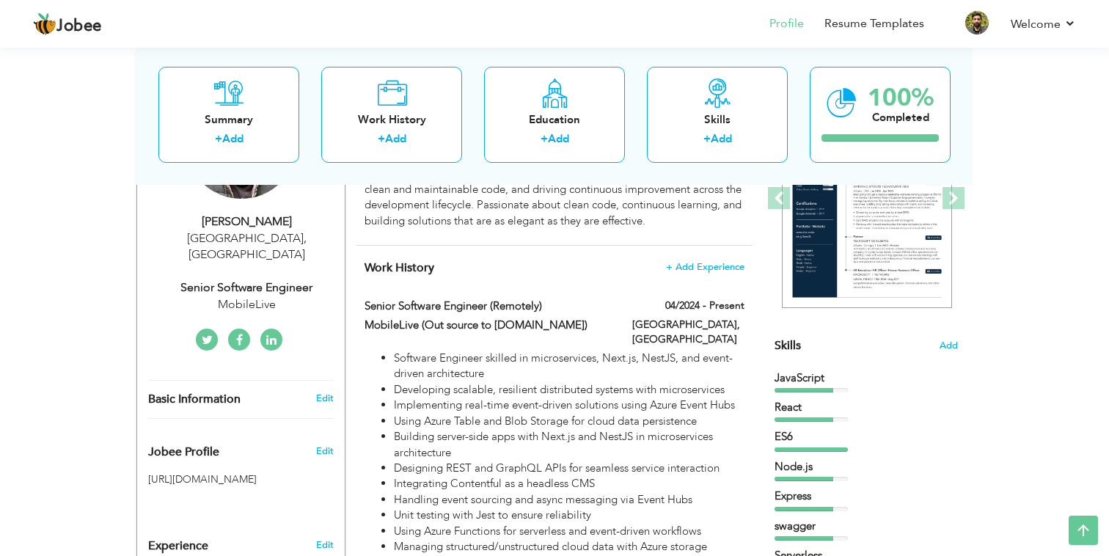
scroll to position [0, 0]
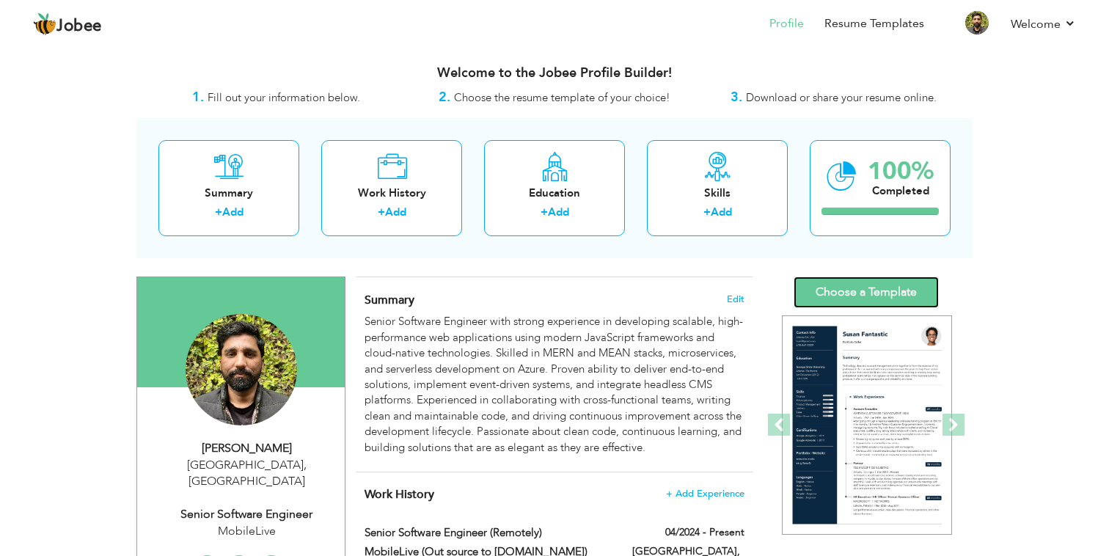
click at [848, 286] on link "Choose a Template" at bounding box center [866, 293] width 145 height 32
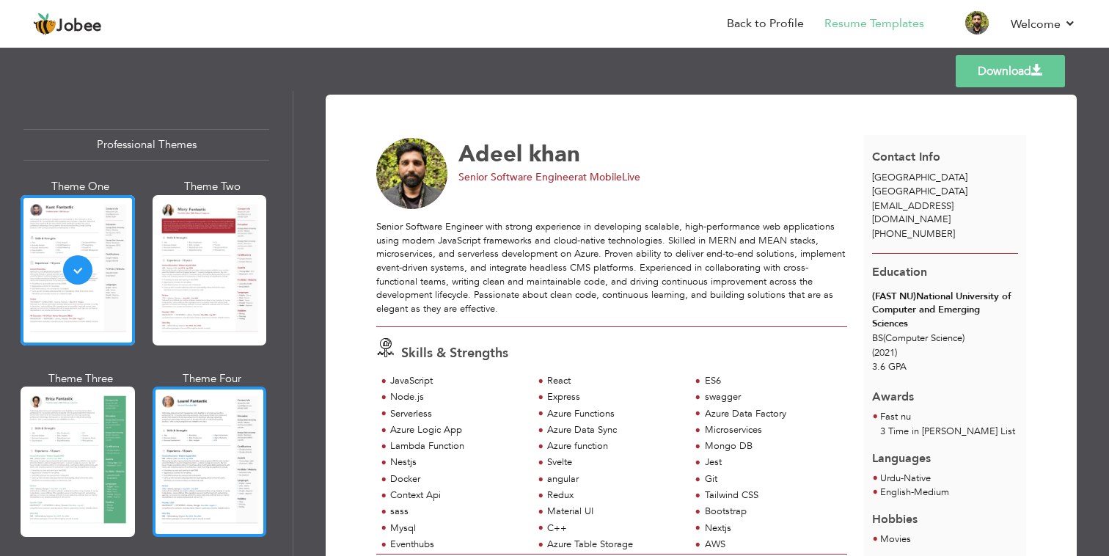
click at [215, 431] on div at bounding box center [210, 462] width 114 height 150
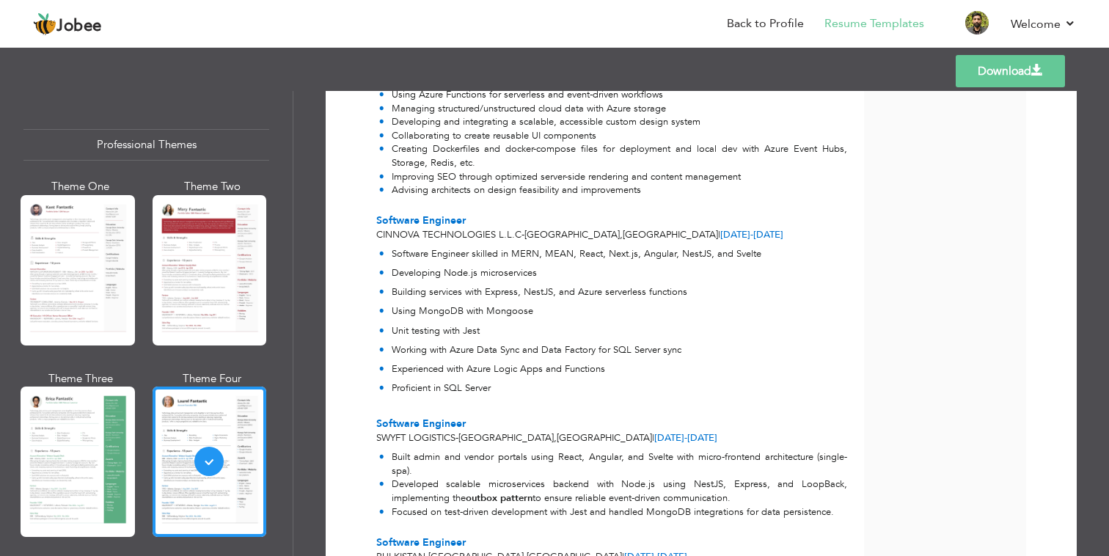
scroll to position [676, 0]
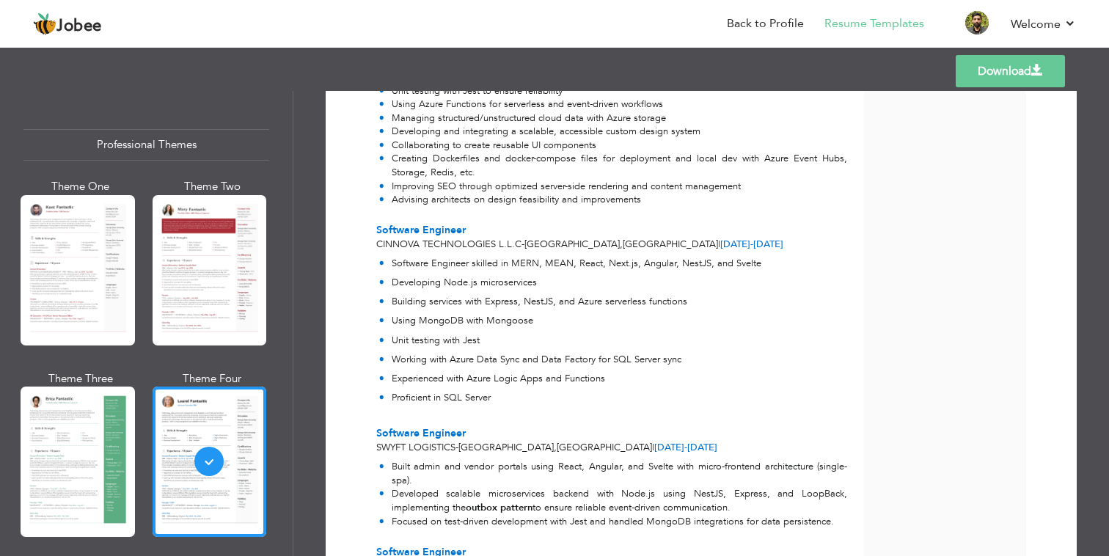
click at [1003, 76] on link "Download" at bounding box center [1010, 71] width 109 height 32
